Goal: Obtain resource: Download file/media

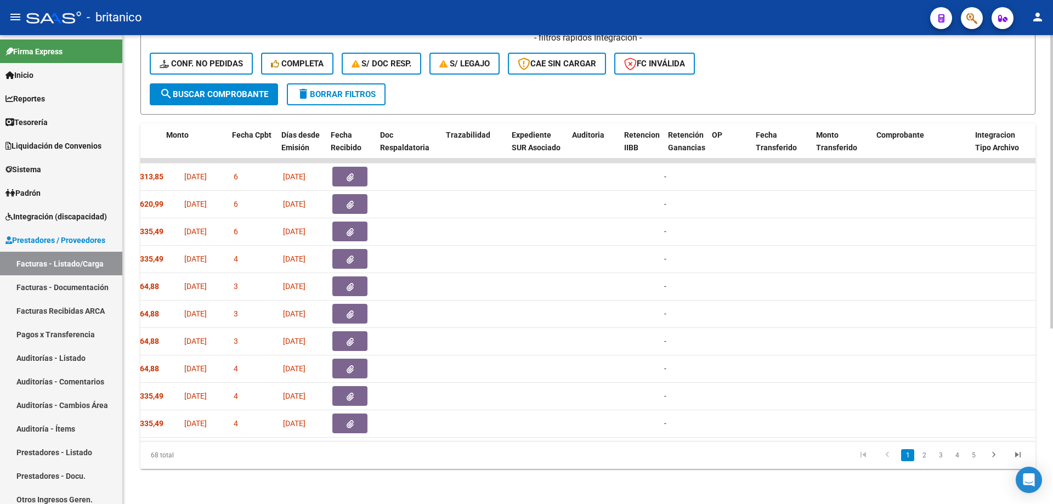
scroll to position [0, 507]
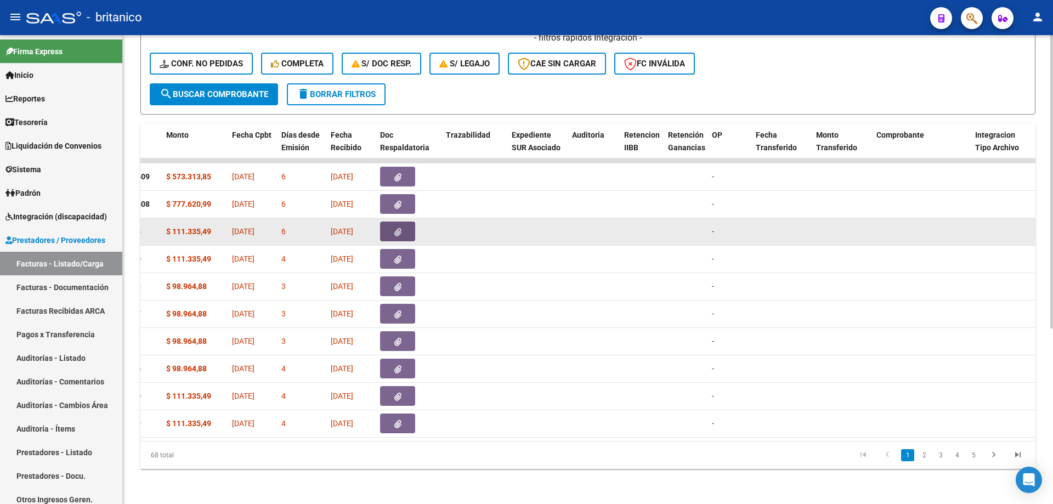
click at [411, 225] on button "button" at bounding box center [397, 232] width 35 height 20
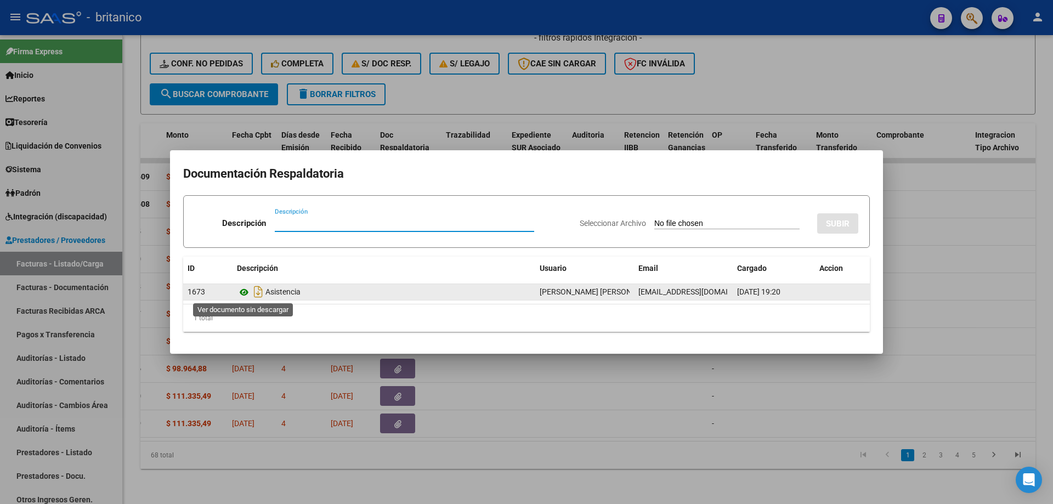
click at [243, 294] on icon at bounding box center [244, 292] width 14 height 13
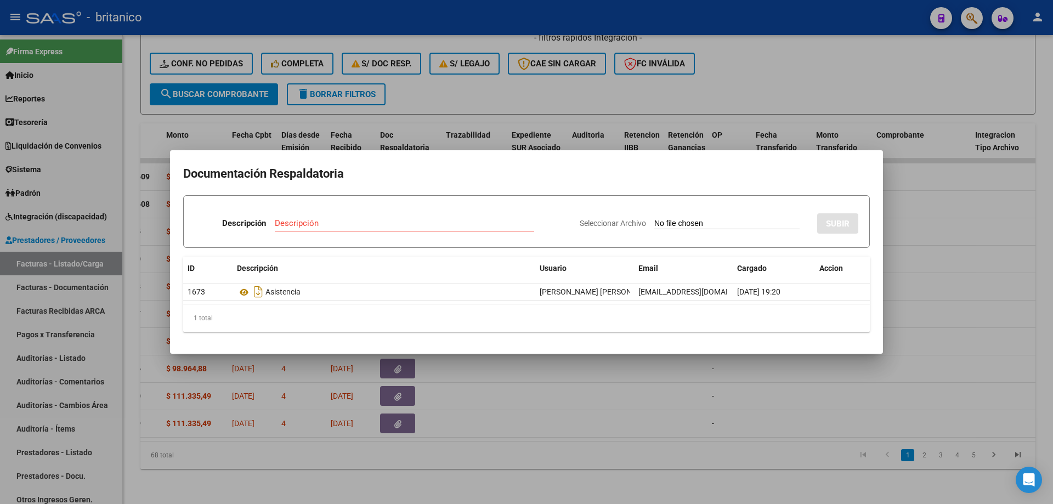
click at [457, 86] on div at bounding box center [526, 252] width 1053 height 504
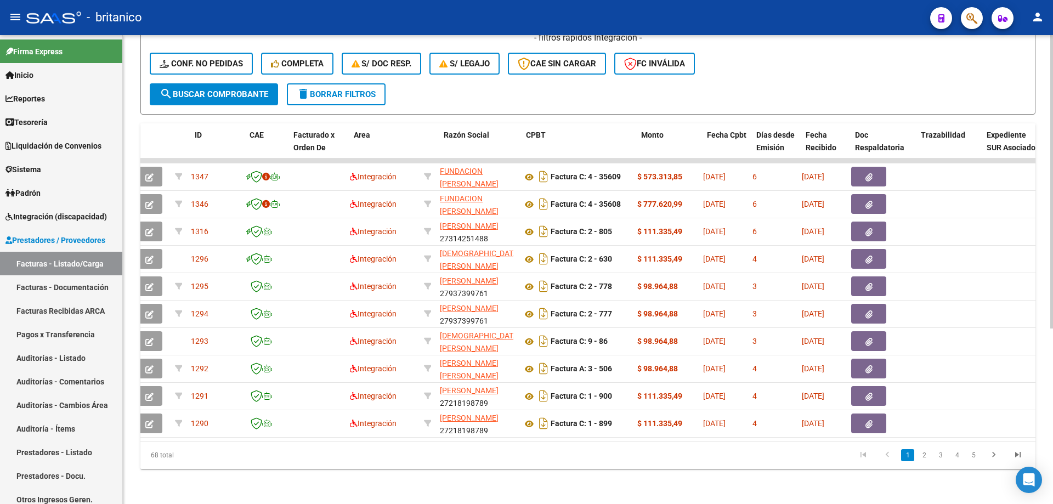
scroll to position [0, 32]
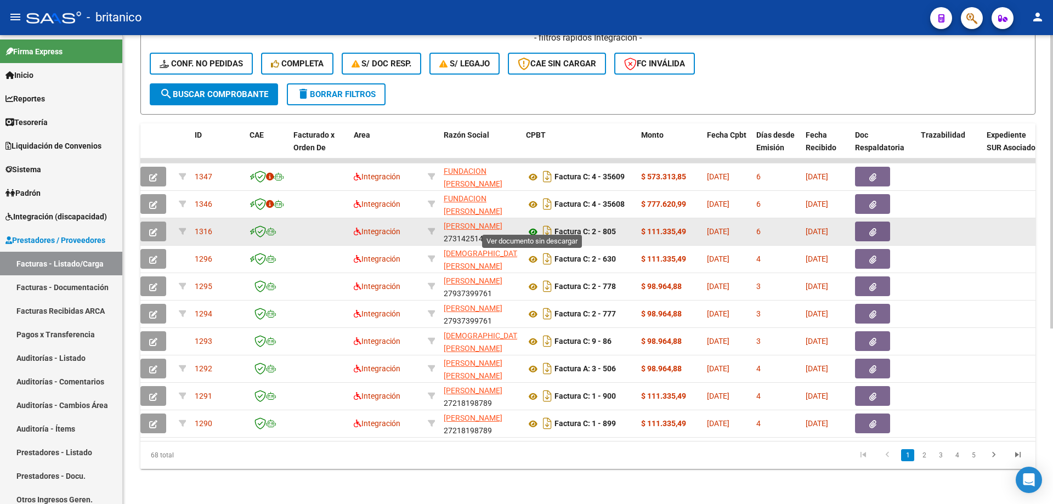
click at [533, 225] on icon at bounding box center [533, 231] width 14 height 13
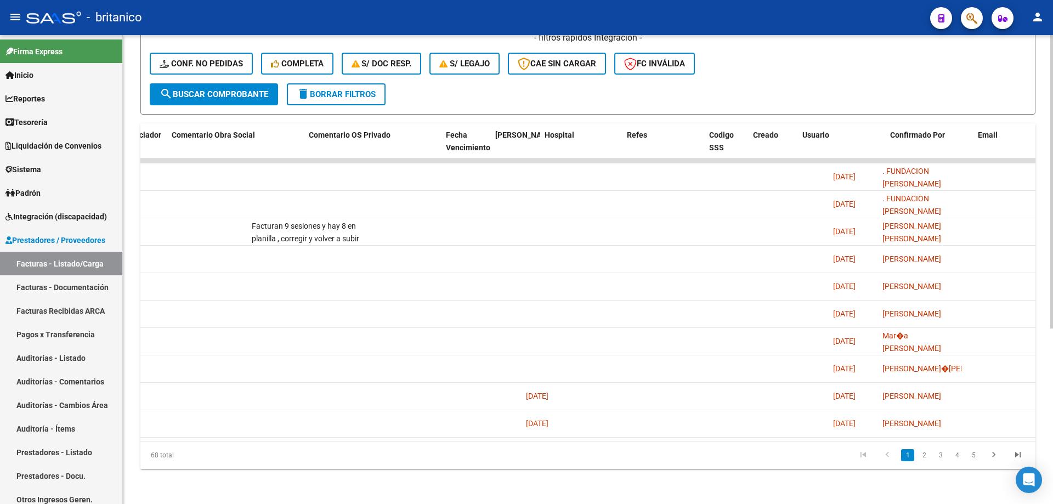
scroll to position [0, 1933]
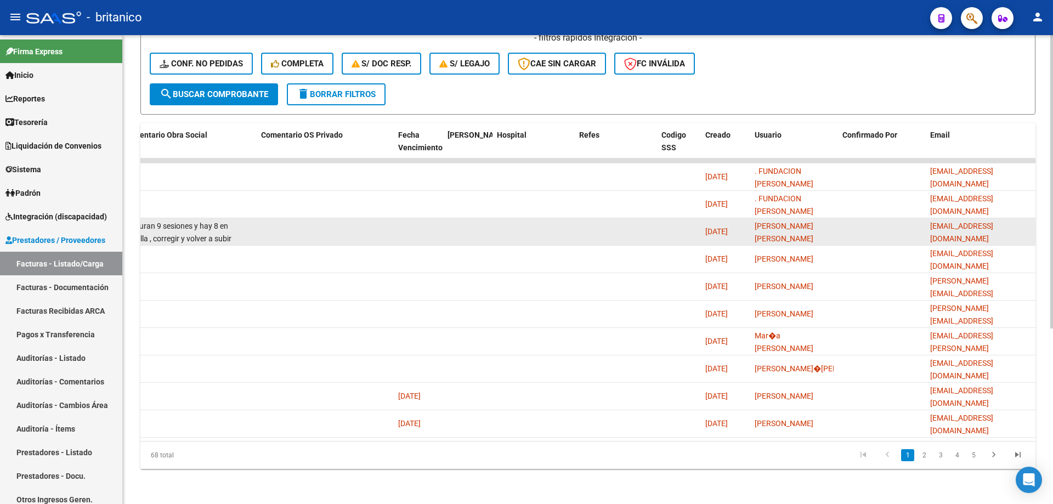
drag, startPoint x: 933, startPoint y: 222, endPoint x: 1035, endPoint y: 222, distance: 102.6
click at [1035, 222] on datatable-body-cell "[EMAIL_ADDRESS][DOMAIN_NAME]" at bounding box center [981, 231] width 110 height 27
click at [930, 223] on span "[EMAIL_ADDRESS][DOMAIN_NAME]" at bounding box center [961, 232] width 63 height 21
drag, startPoint x: 930, startPoint y: 223, endPoint x: 1014, endPoint y: 222, distance: 83.4
click at [1014, 222] on div "[EMAIL_ADDRESS][DOMAIN_NAME]" at bounding box center [980, 231] width 101 height 23
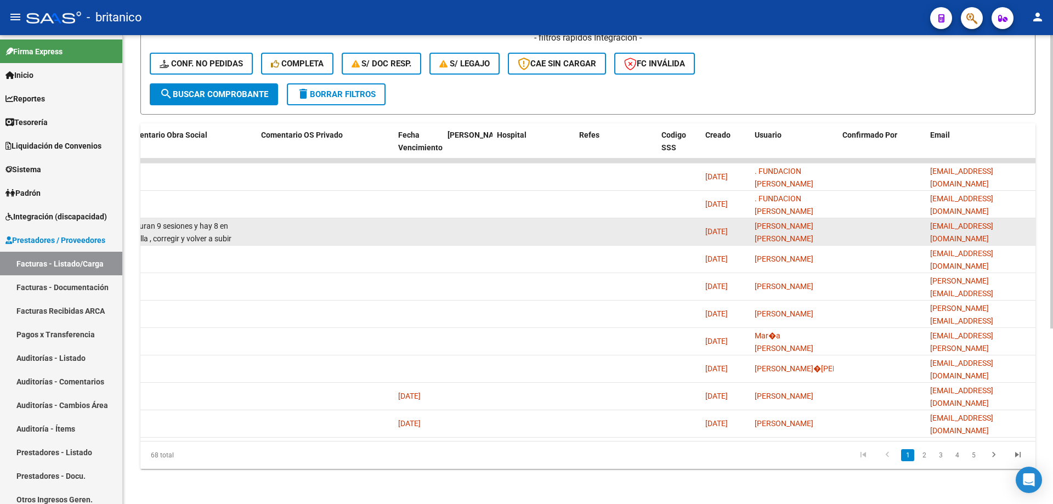
copy span "[EMAIL_ADDRESS][DOMAIN_NAME]"
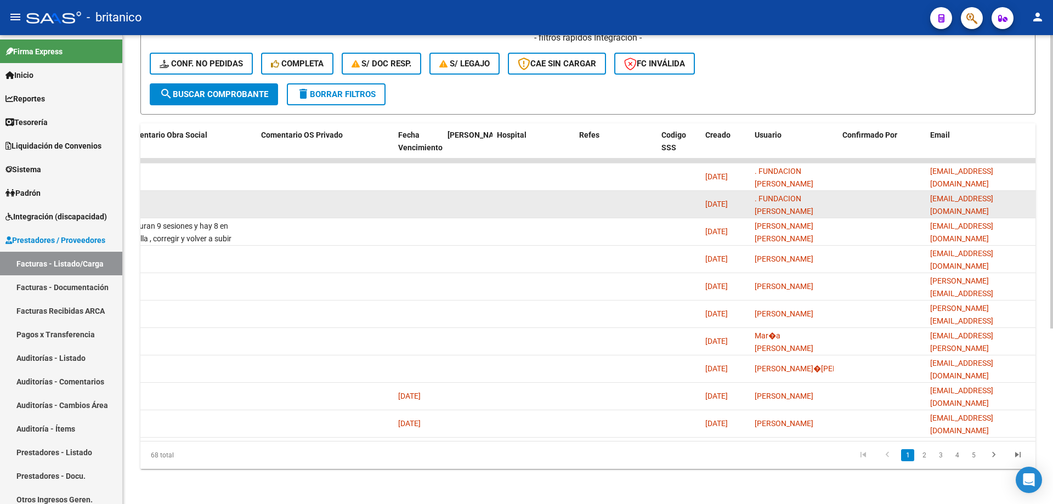
drag, startPoint x: 248, startPoint y: 231, endPoint x: 183, endPoint y: 208, distance: 68.7
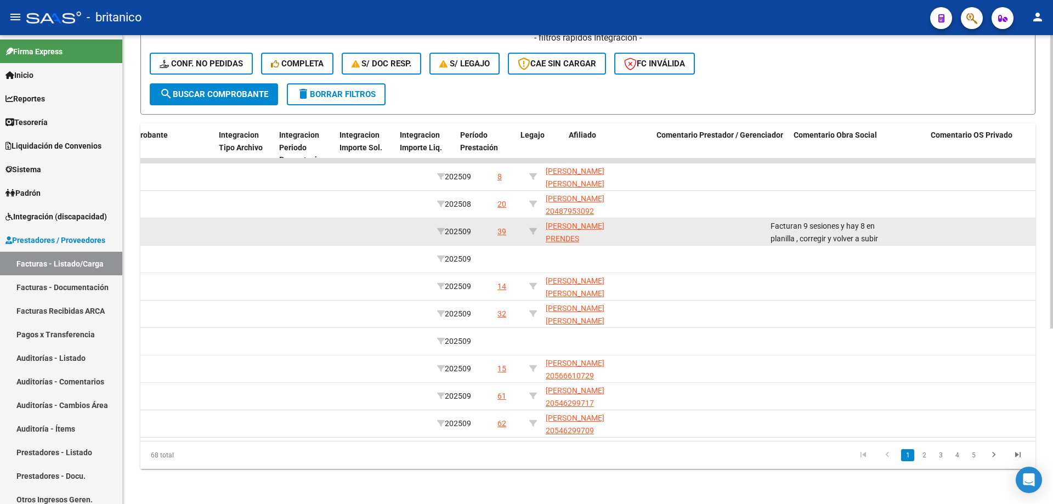
scroll to position [0, 1263]
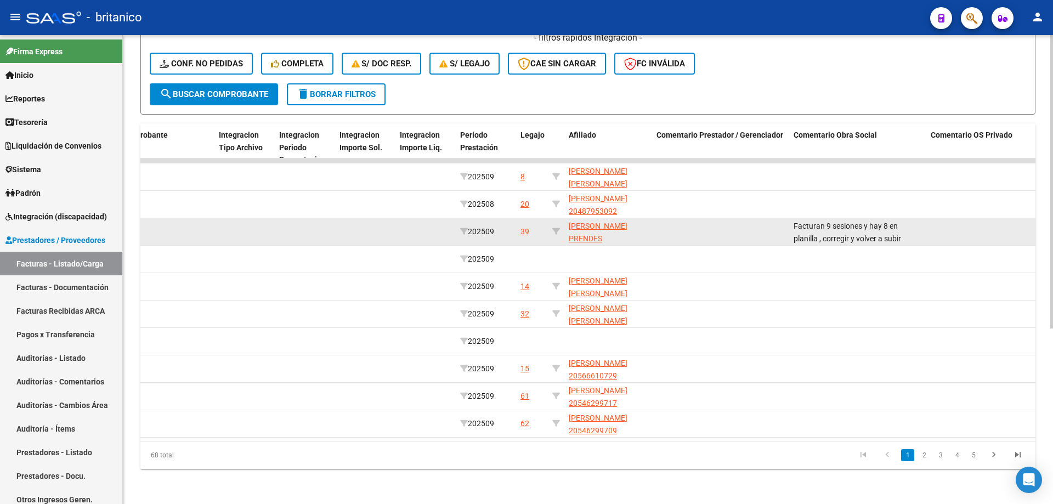
click at [761, 222] on datatable-body-cell at bounding box center [720, 231] width 137 height 27
drag, startPoint x: 794, startPoint y: 215, endPoint x: 841, endPoint y: 215, distance: 47.2
click at [909, 232] on div "Facturan 9 sesiones y hay 8 en planilla , corregir y volver a subir planilla co…" at bounding box center [858, 230] width 128 height 23
copy span "Facturan 9 sesiones y hay 8 en planilla , corregir y volver a subir planilla co…"
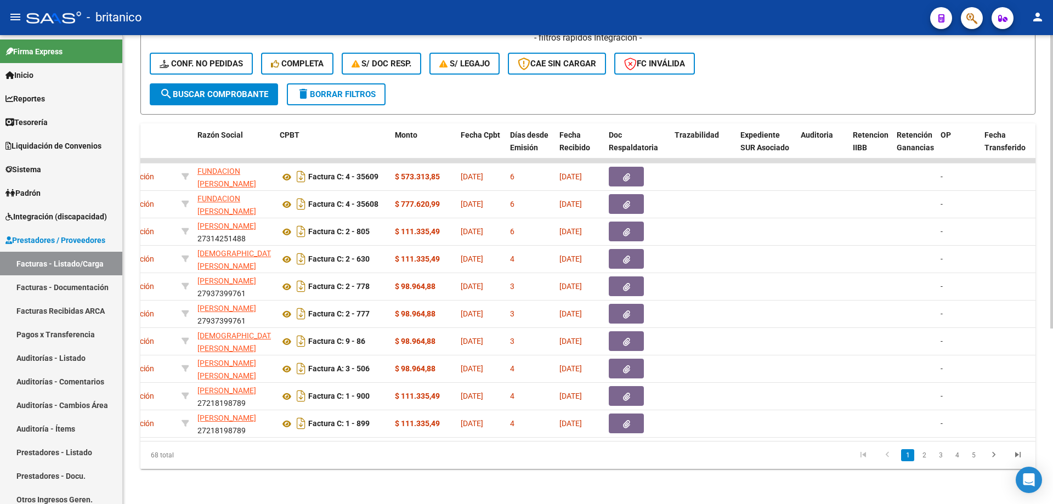
scroll to position [0, 0]
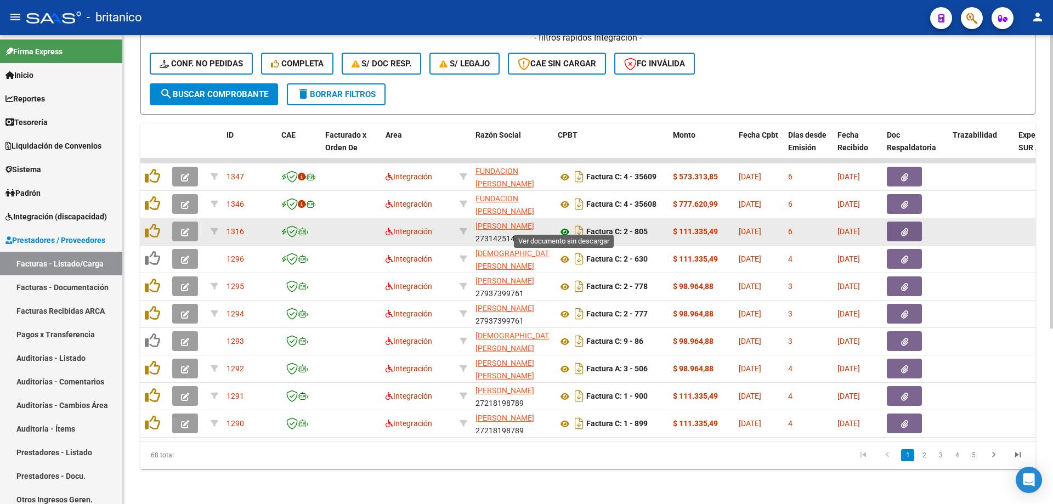
click at [568, 225] on icon at bounding box center [565, 231] width 14 height 13
click at [907, 228] on icon "button" at bounding box center [904, 232] width 7 height 8
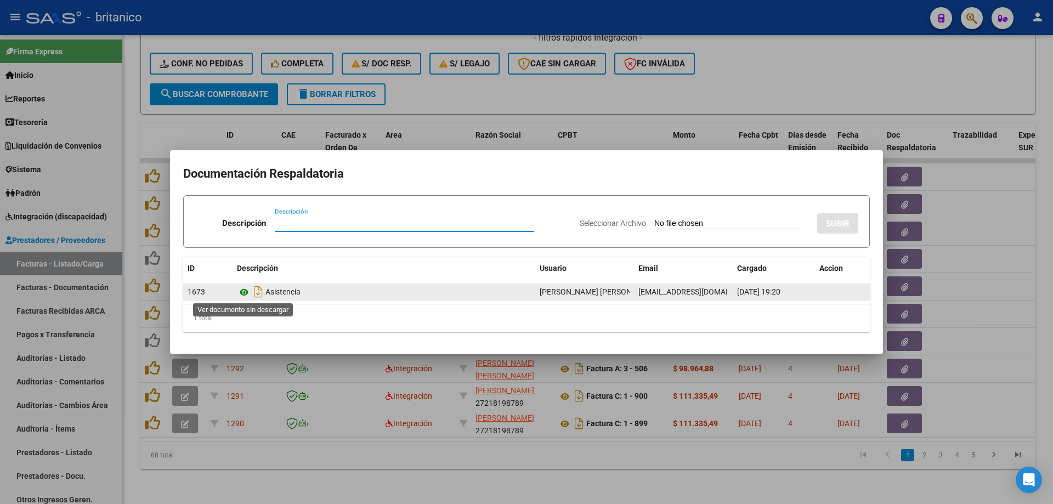
click at [244, 289] on icon at bounding box center [244, 292] width 14 height 13
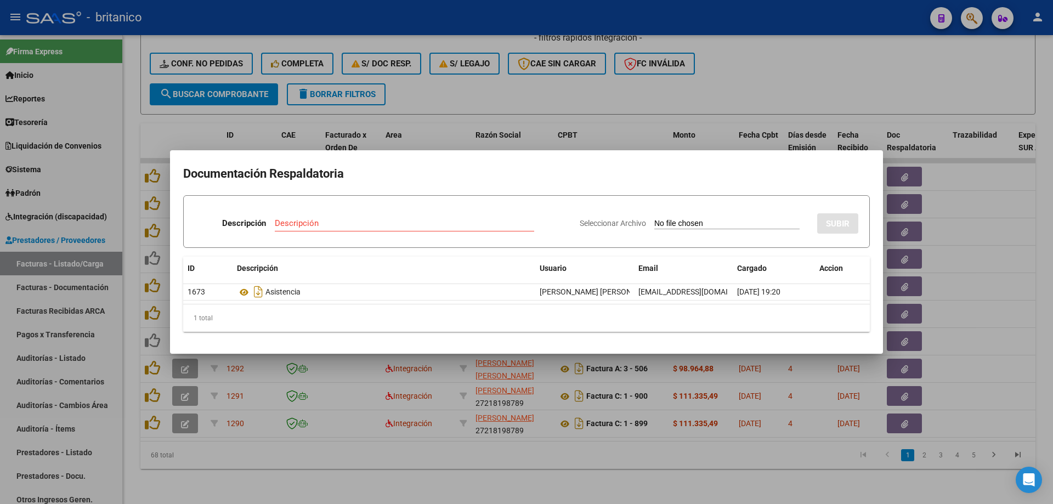
click at [755, 70] on div at bounding box center [526, 252] width 1053 height 504
